Goal: Information Seeking & Learning: Learn about a topic

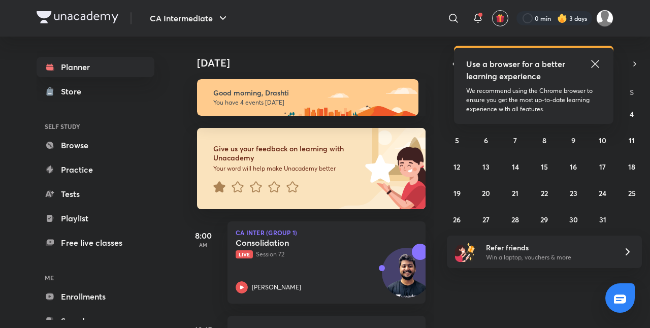
click at [598, 64] on icon at bounding box center [595, 64] width 12 height 12
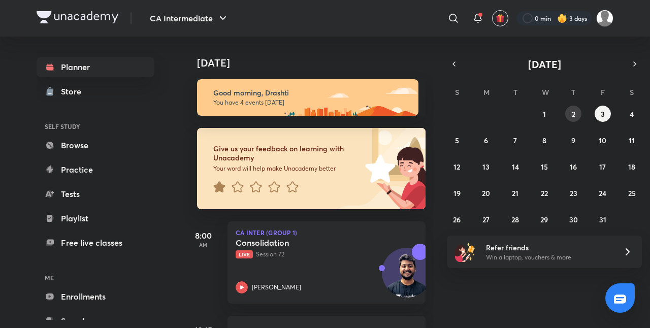
click at [574, 111] on abbr "2" at bounding box center [574, 114] width 4 height 10
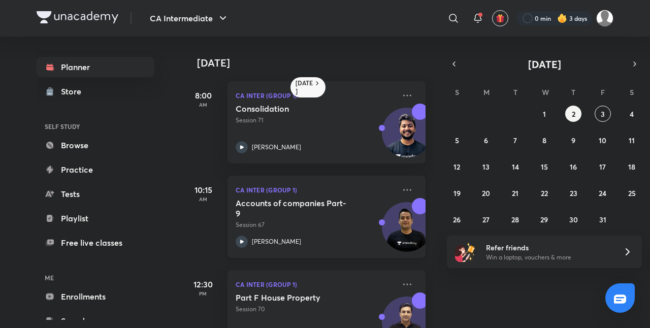
click at [323, 216] on h5 "Accounts of companies Part-9" at bounding box center [299, 208] width 126 height 20
click at [296, 218] on div "Accounts of companies Part-9 Session 67" at bounding box center [315, 213] width 159 height 31
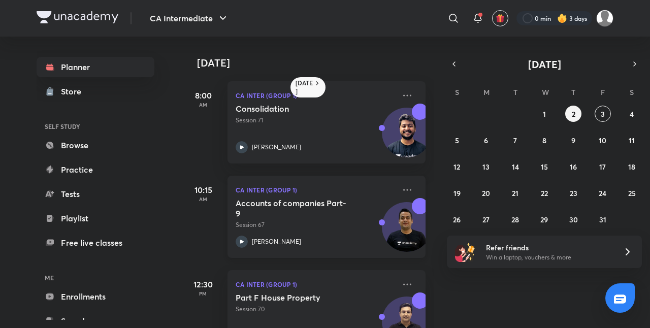
click at [296, 218] on div "Accounts of companies Part-9 Session 67" at bounding box center [315, 213] width 159 height 31
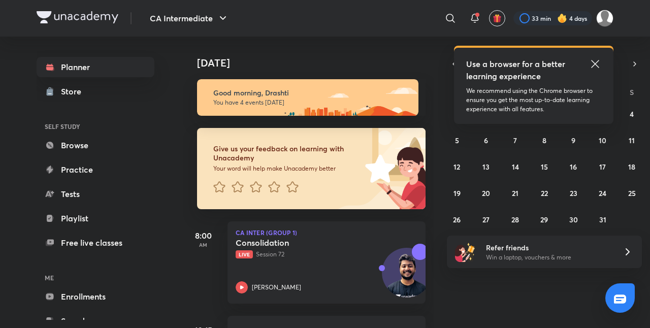
click at [592, 60] on icon at bounding box center [595, 64] width 8 height 8
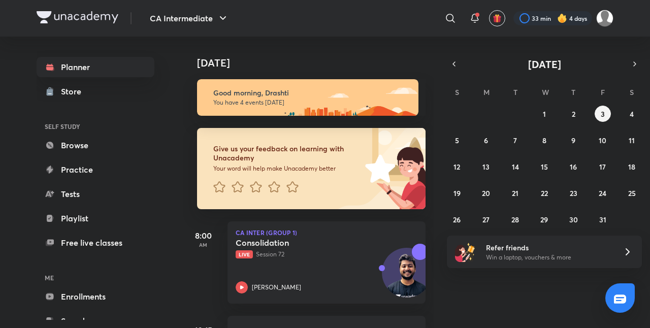
click at [458, 70] on div "[DATE]" at bounding box center [544, 64] width 195 height 14
click at [455, 66] on icon "button" at bounding box center [454, 63] width 8 height 9
click at [518, 167] on abbr "16" at bounding box center [515, 167] width 7 height 10
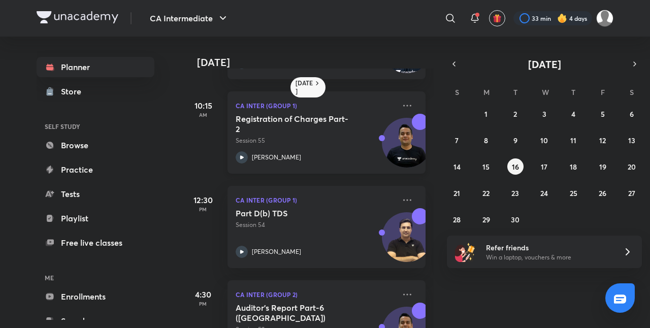
scroll to position [84, 2]
click at [313, 219] on div "Part D(b) TDS Session 54" at bounding box center [313, 218] width 159 height 21
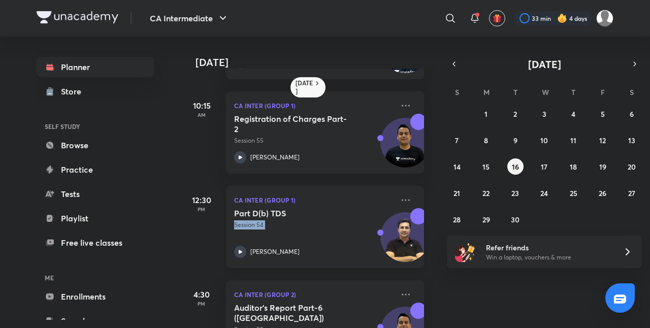
click at [313, 219] on div "Part D(b) TDS Session 54" at bounding box center [313, 218] width 159 height 21
click at [642, 320] on div at bounding box center [642, 320] width 0 height 0
